Goal: Navigation & Orientation: Find specific page/section

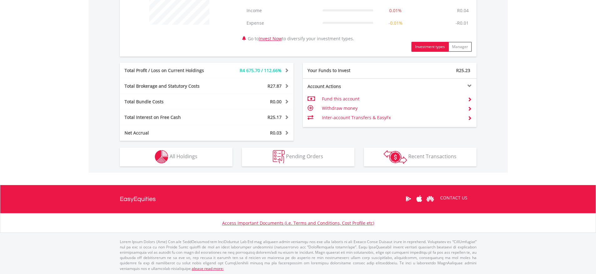
scroll to position [279, 0]
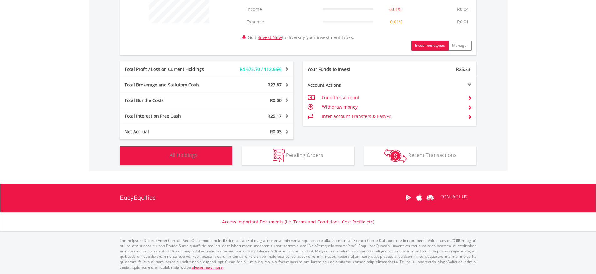
click at [185, 157] on span "All Holdings" at bounding box center [183, 155] width 28 height 7
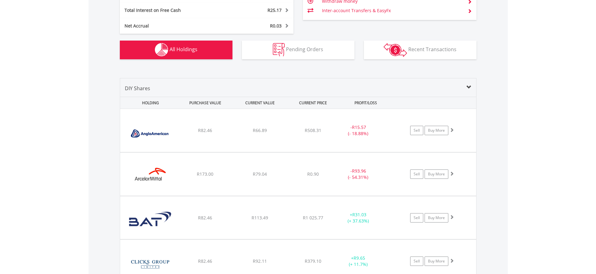
scroll to position [370, 0]
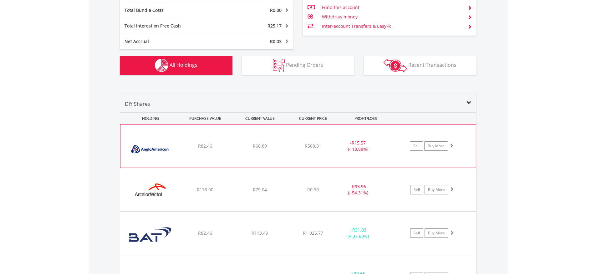
click at [174, 148] on img at bounding box center [150, 150] width 54 height 34
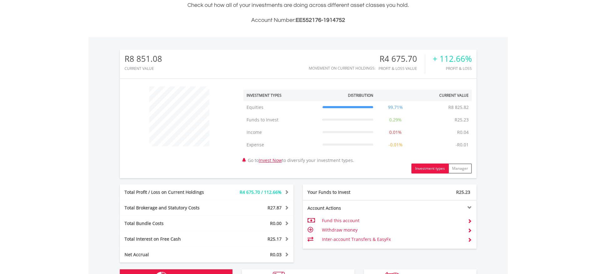
scroll to position [151, 0]
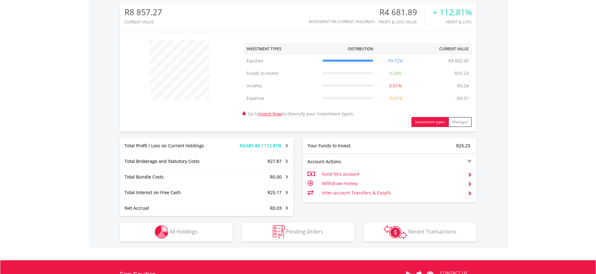
scroll to position [279, 0]
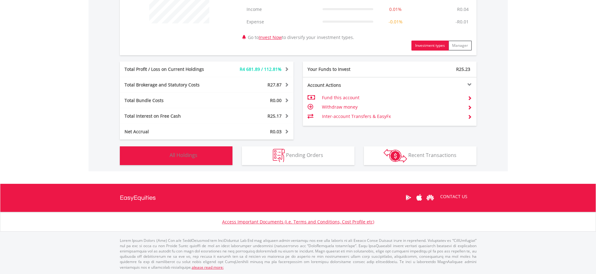
click at [180, 155] on span "All Holdings" at bounding box center [183, 155] width 28 height 7
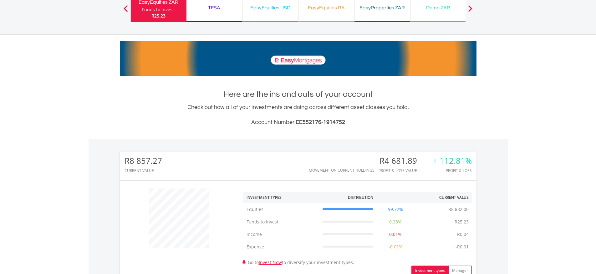
scroll to position [0, 0]
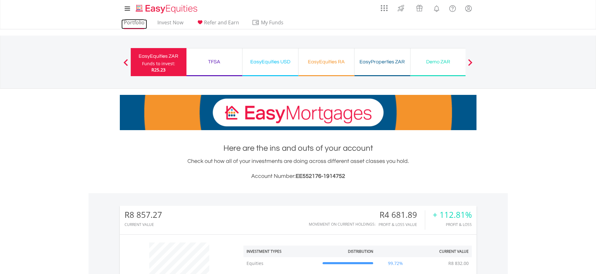
drag, startPoint x: 137, startPoint y: 21, endPoint x: 138, endPoint y: 26, distance: 4.9
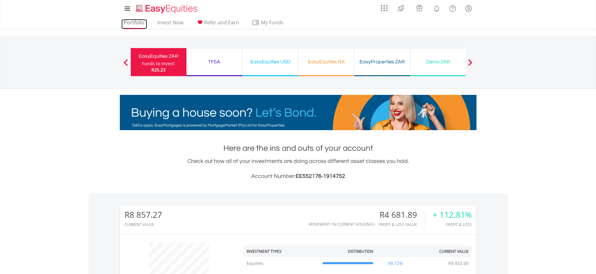
click at [137, 21] on link "Portfolio" at bounding box center [134, 24] width 26 height 10
